Goal: Task Accomplishment & Management: Use online tool/utility

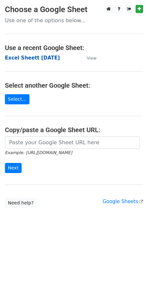
click at [21, 60] on strong "Excel Sheett [DATE]" at bounding box center [32, 58] width 55 height 6
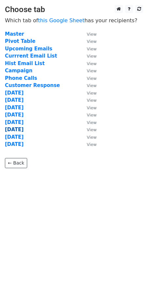
click at [19, 127] on strong "[DATE]" at bounding box center [14, 129] width 19 height 6
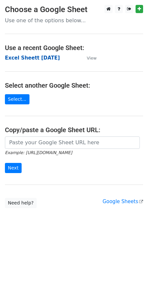
click at [45, 58] on strong "Excel Sheett [DATE]" at bounding box center [32, 58] width 55 height 6
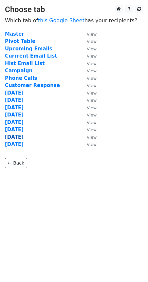
click at [19, 135] on strong "[DATE]" at bounding box center [14, 137] width 19 height 6
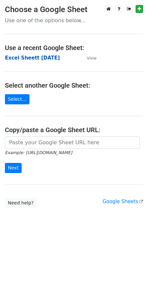
click at [45, 58] on strong "Excel Sheett [DATE]" at bounding box center [32, 58] width 55 height 6
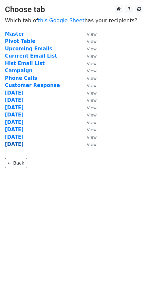
click at [22, 141] on td "[DATE]" at bounding box center [42, 145] width 75 height 8
click at [23, 142] on strong "9/24/2025" at bounding box center [14, 144] width 19 height 6
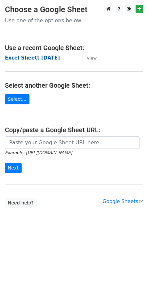
click at [27, 57] on strong "Excel Sheett [DATE]" at bounding box center [32, 58] width 55 height 6
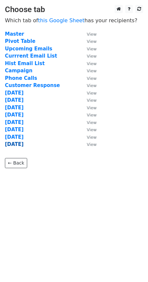
click at [18, 143] on strong "[DATE]" at bounding box center [14, 144] width 19 height 6
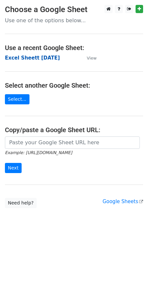
click at [33, 56] on strong "Excel Sheett [DATE]" at bounding box center [32, 58] width 55 height 6
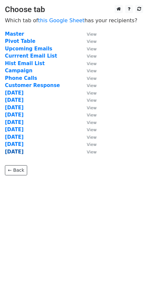
click at [24, 151] on strong "9/25/2025" at bounding box center [14, 152] width 19 height 6
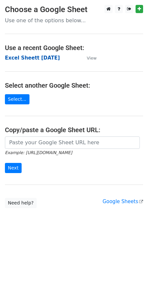
click at [15, 59] on strong "Excel Sheett [DATE]" at bounding box center [32, 58] width 55 height 6
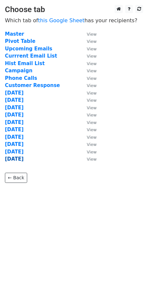
click at [21, 159] on strong "[DATE]" at bounding box center [14, 159] width 19 height 6
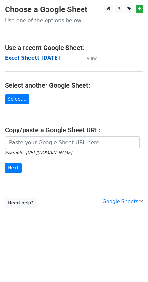
click at [35, 58] on strong "Excel Sheett [DATE]" at bounding box center [32, 58] width 55 height 6
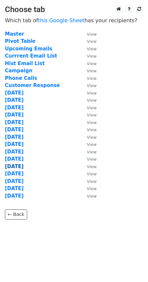
click at [21, 166] on strong "9/29/2025" at bounding box center [14, 166] width 19 height 6
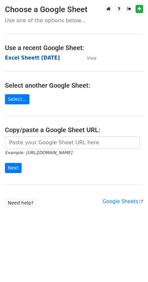
click at [30, 57] on strong "Excel Sheett [DATE]" at bounding box center [32, 58] width 55 height 6
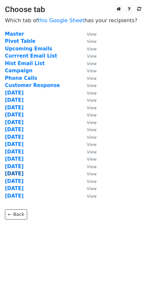
click at [22, 174] on strong "9/30/2025" at bounding box center [14, 174] width 19 height 6
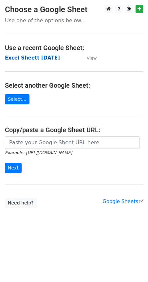
click at [35, 58] on strong "Excel Sheett 6-8-25" at bounding box center [32, 58] width 55 height 6
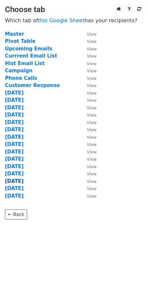
click at [22, 179] on strong "10/1/2025" at bounding box center [14, 181] width 19 height 6
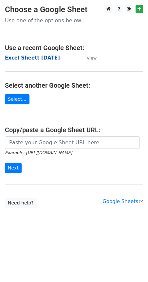
click at [45, 58] on strong "Excel Sheett [DATE]" at bounding box center [32, 58] width 55 height 6
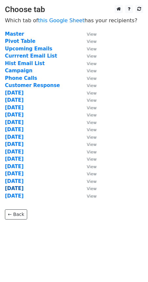
click at [18, 186] on strong "10/2/2025" at bounding box center [14, 188] width 19 height 6
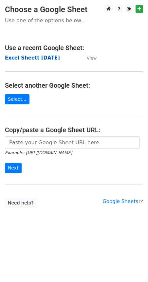
click at [39, 58] on strong "Excel Sheett [DATE]" at bounding box center [32, 58] width 55 height 6
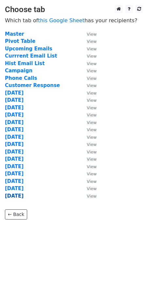
click at [23, 194] on strong "[DATE]" at bounding box center [14, 196] width 19 height 6
